Goal: Task Accomplishment & Management: Use online tool/utility

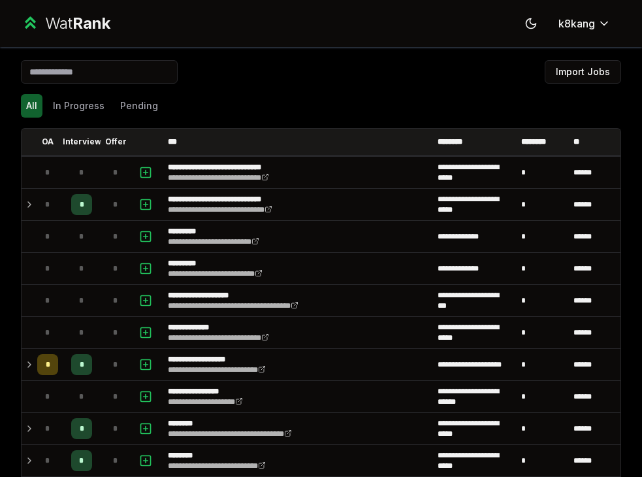
click at [310, 72] on div "Import Jobs" at bounding box center [321, 74] width 600 height 29
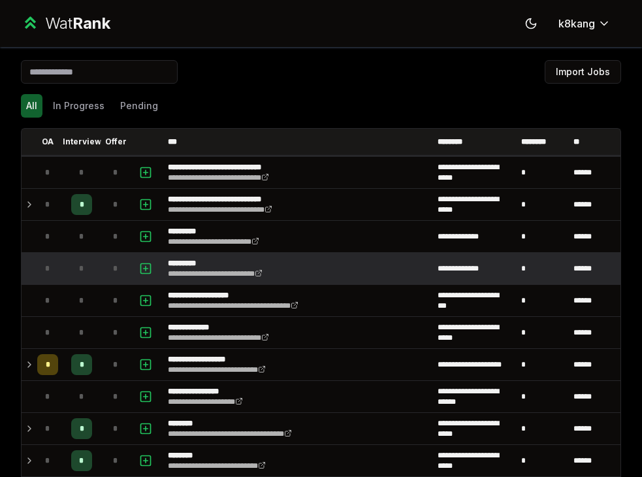
click at [330, 265] on td "**********" at bounding box center [298, 268] width 270 height 31
click at [145, 265] on icon "button" at bounding box center [145, 269] width 13 height 16
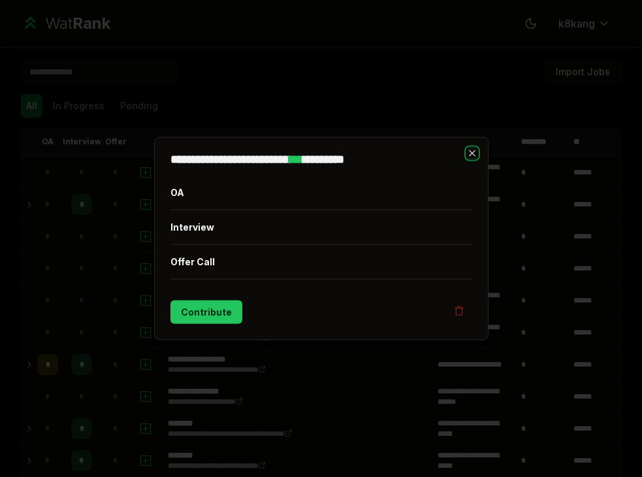
click at [472, 153] on icon "button" at bounding box center [472, 153] width 6 height 6
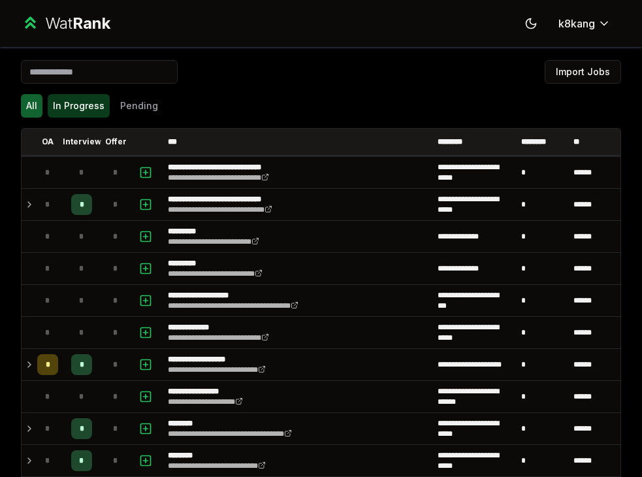
click at [88, 100] on button "In Progress" at bounding box center [79, 106] width 62 height 24
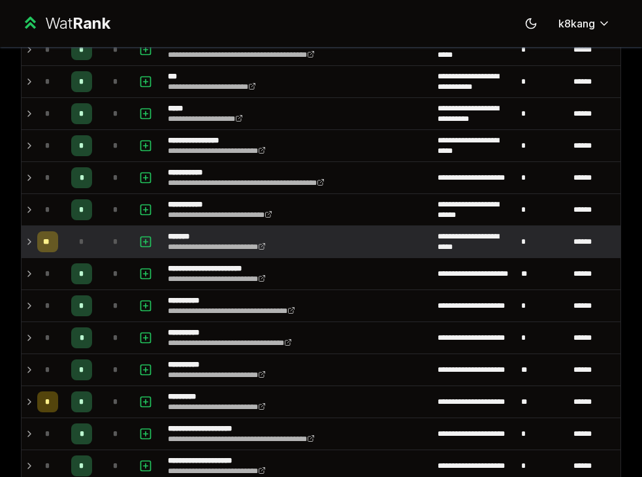
scroll to position [352, 0]
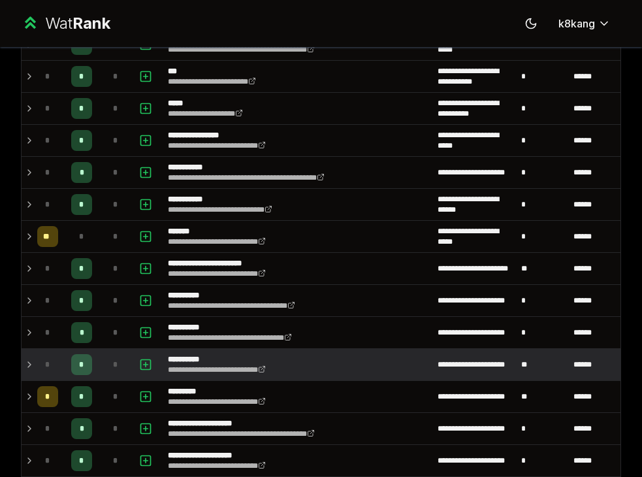
click at [31, 361] on icon at bounding box center [29, 365] width 10 height 16
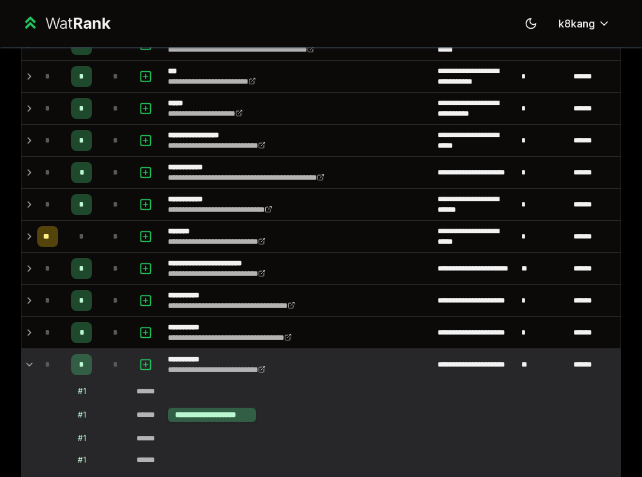
click at [31, 361] on icon at bounding box center [29, 365] width 10 height 16
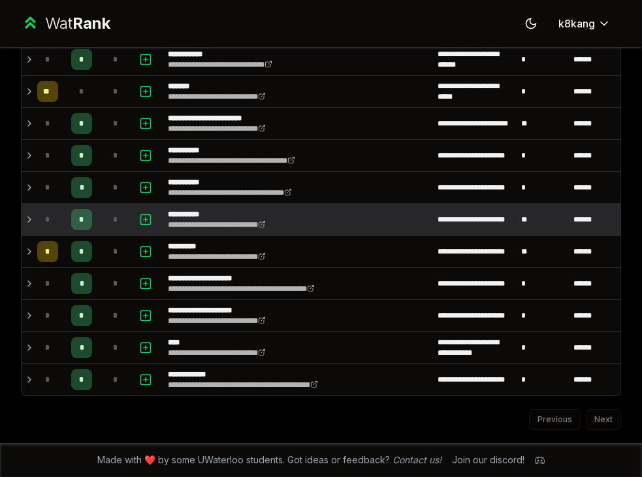
scroll to position [0, 0]
